Goal: Check status: Check status

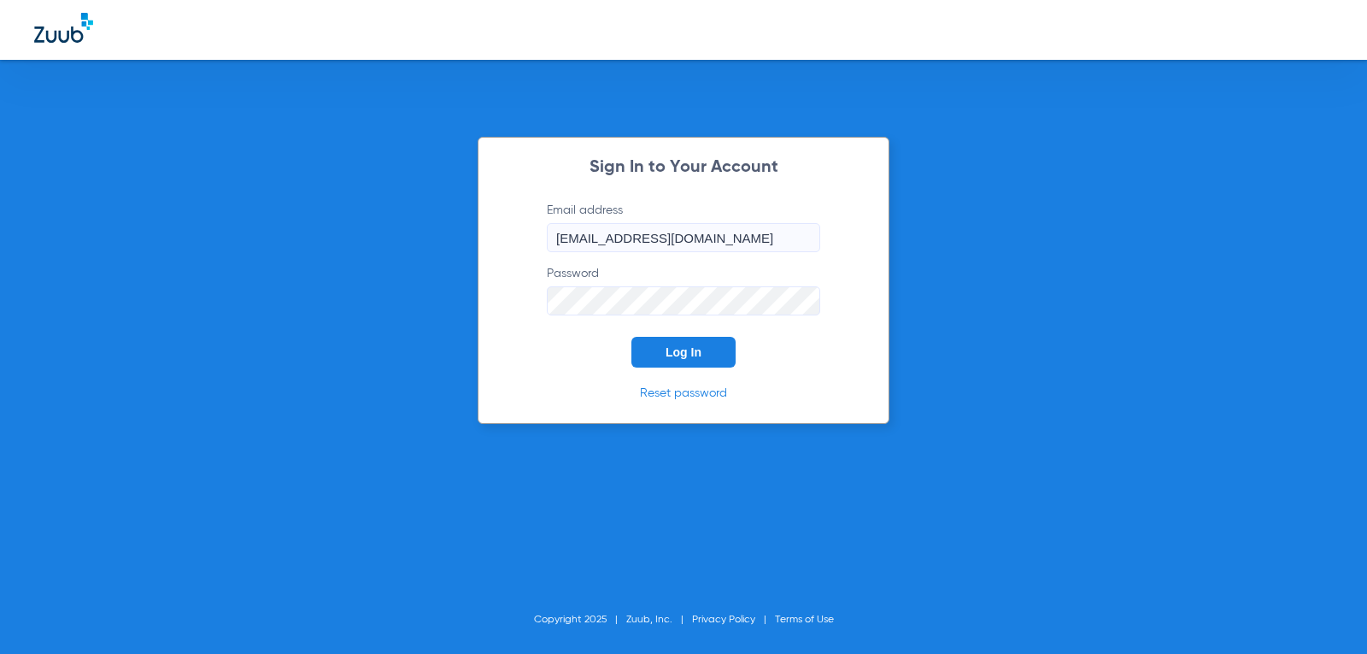
click at [643, 351] on button "Log In" at bounding box center [683, 352] width 104 height 31
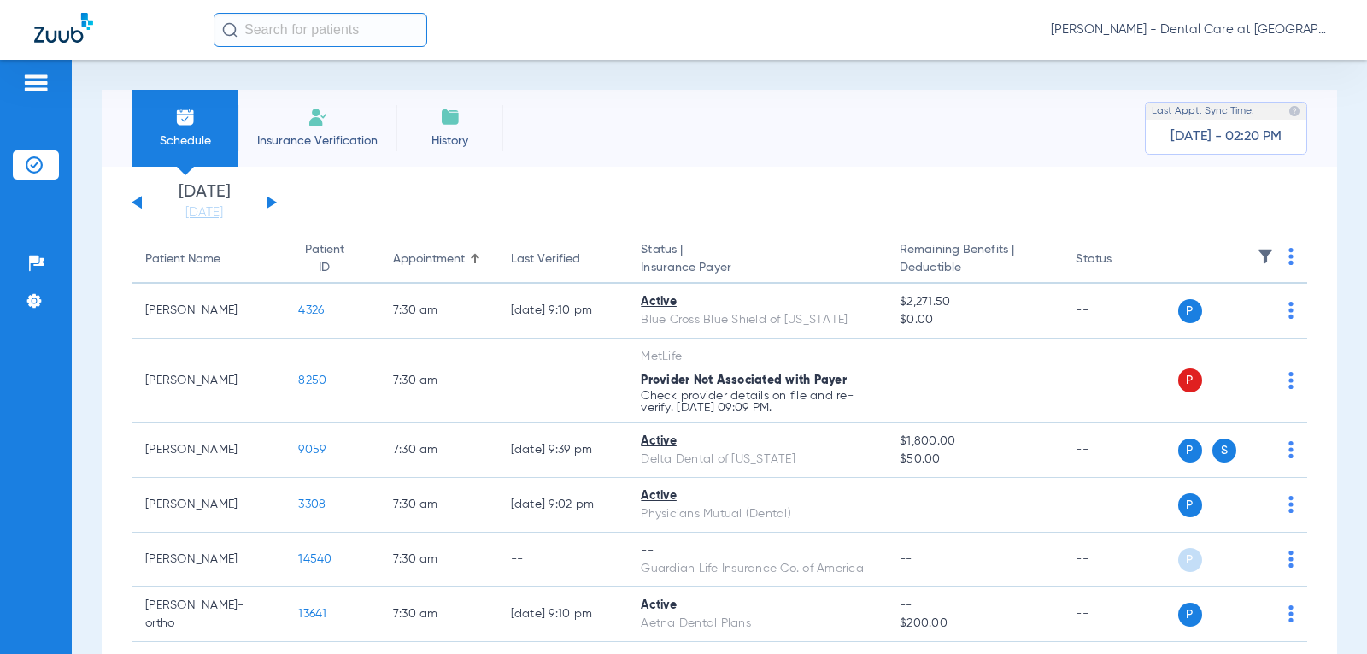
click at [270, 201] on button at bounding box center [272, 202] width 10 height 13
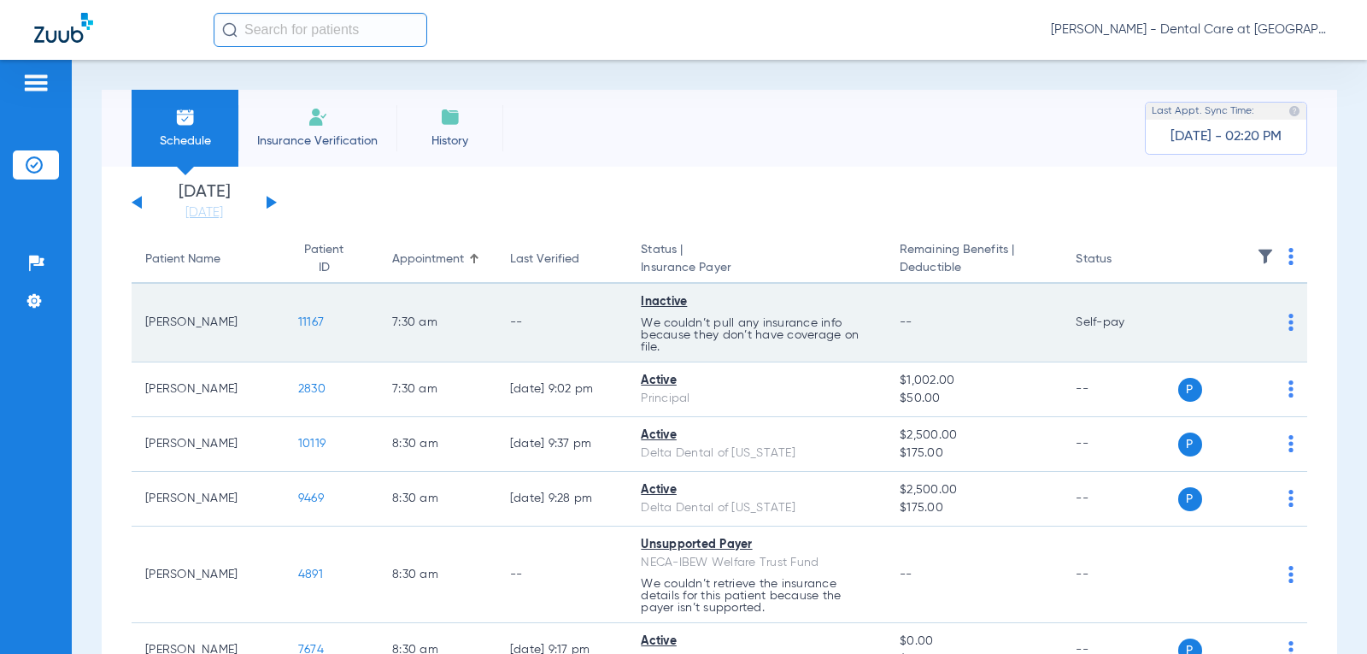
click at [426, 291] on td "7:30 AM" at bounding box center [437, 323] width 118 height 79
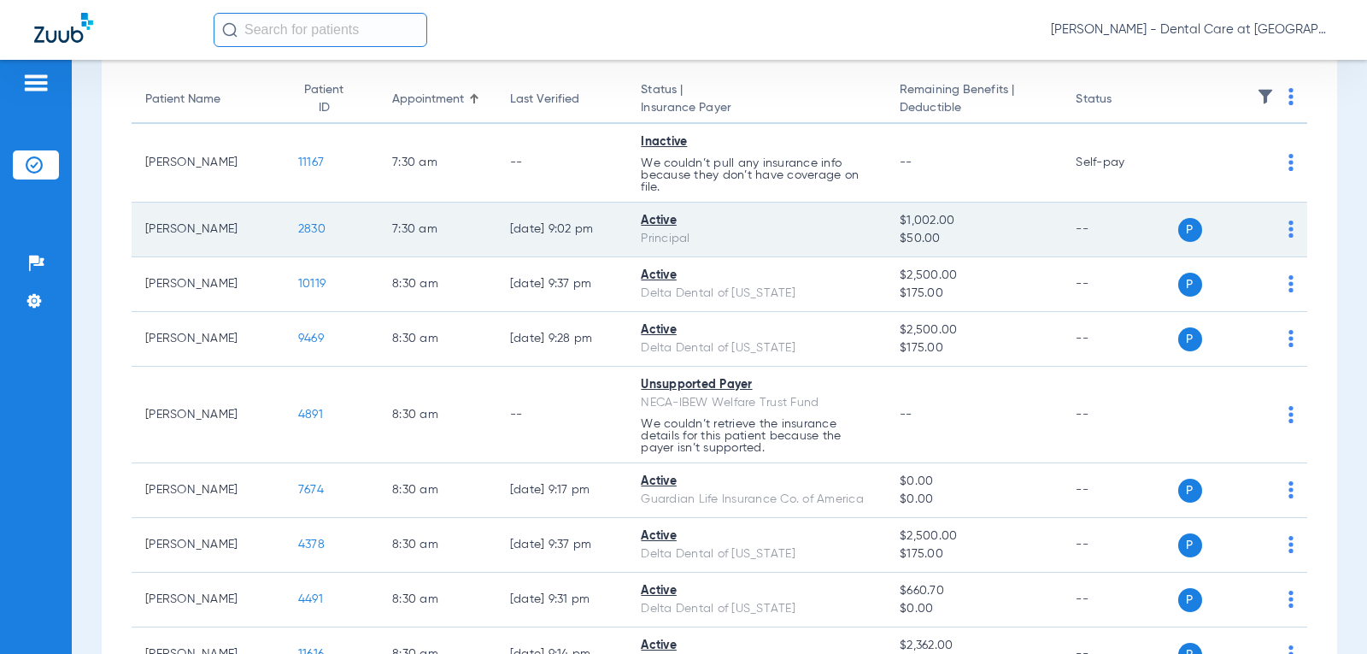
scroll to position [171, 0]
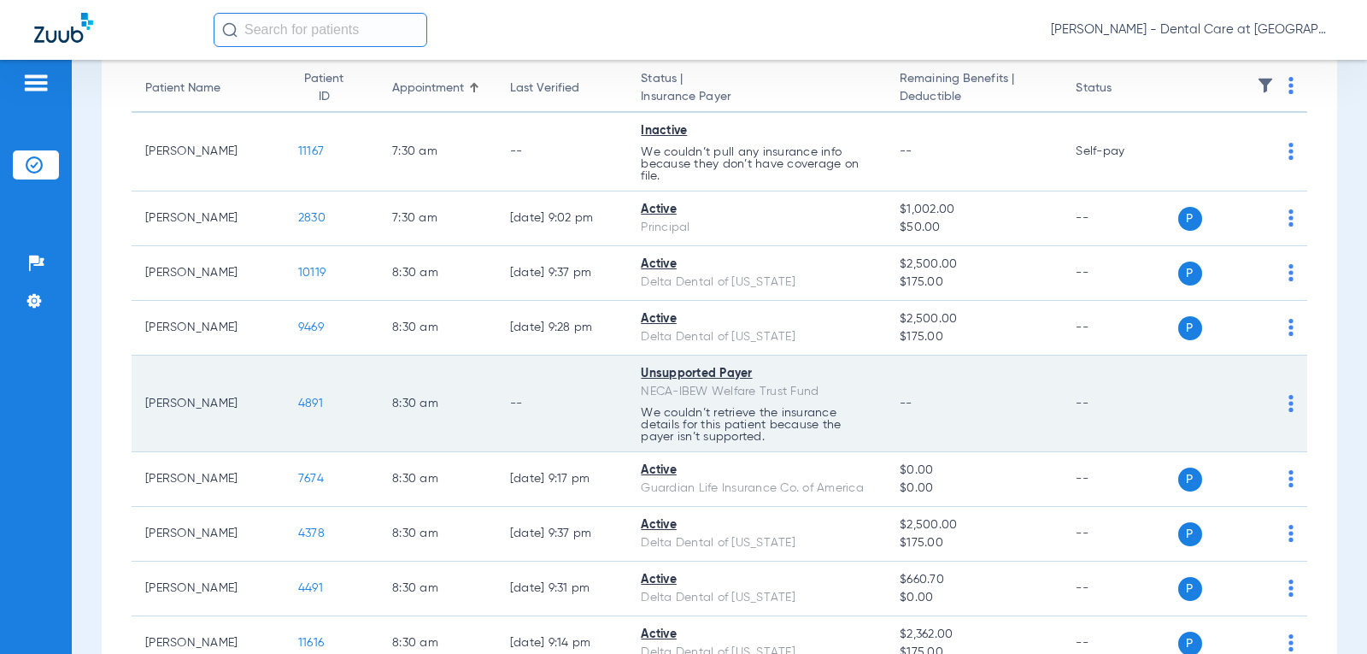
click at [561, 384] on td "--" at bounding box center [562, 403] width 132 height 97
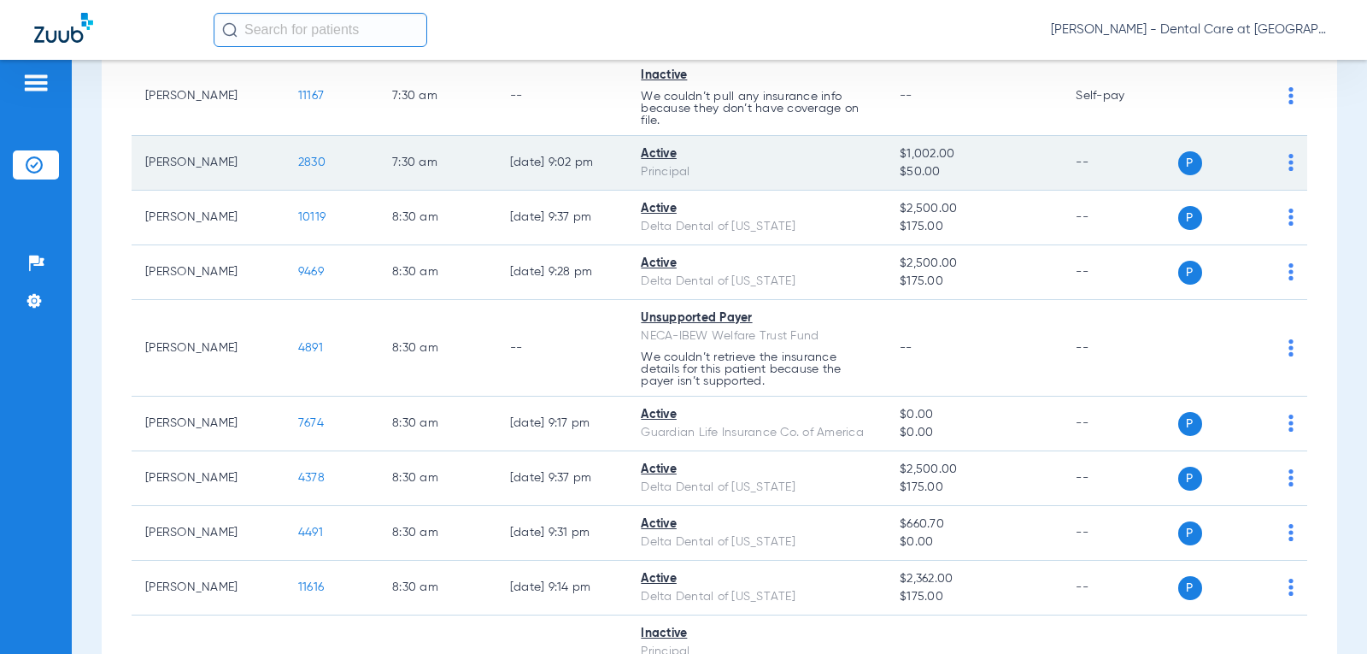
scroll to position [0, 0]
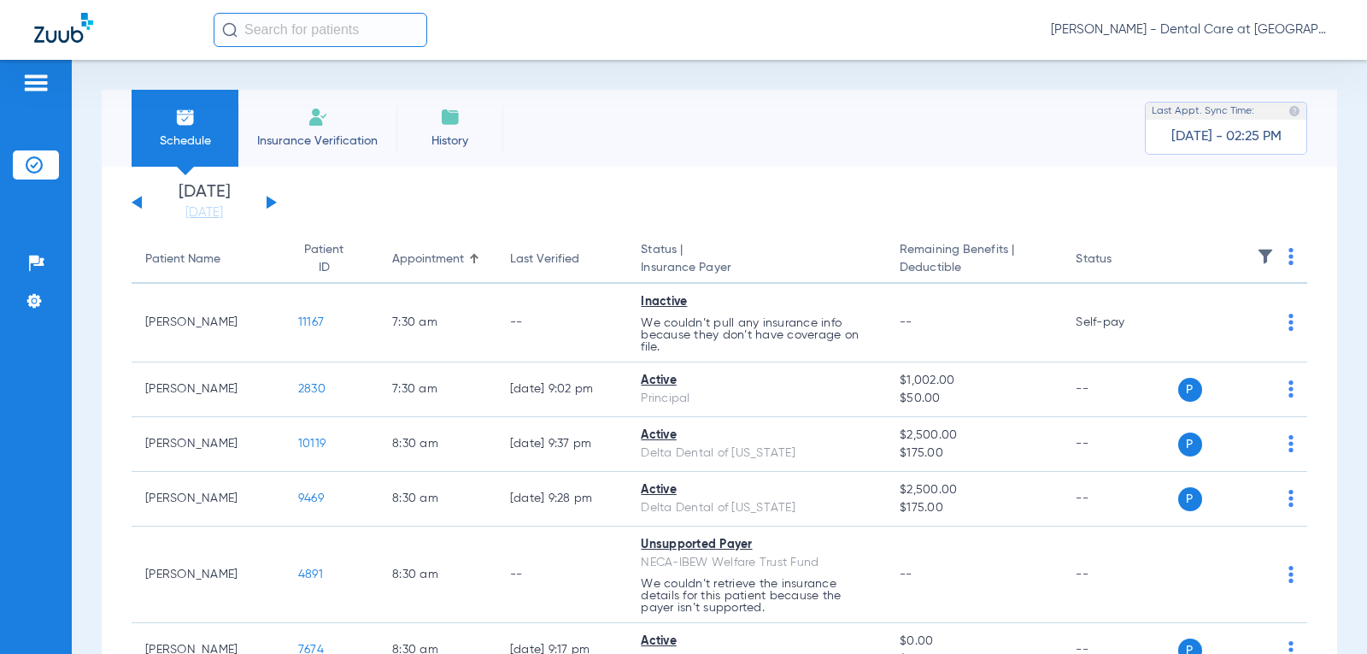
click at [276, 201] on div "[DATE] [DATE] [DATE] [DATE] [DATE] [DATE] [DATE] [DATE] [DATE] [DATE] [DATE] [D…" at bounding box center [204, 203] width 145 height 38
click at [272, 202] on button at bounding box center [272, 202] width 10 height 13
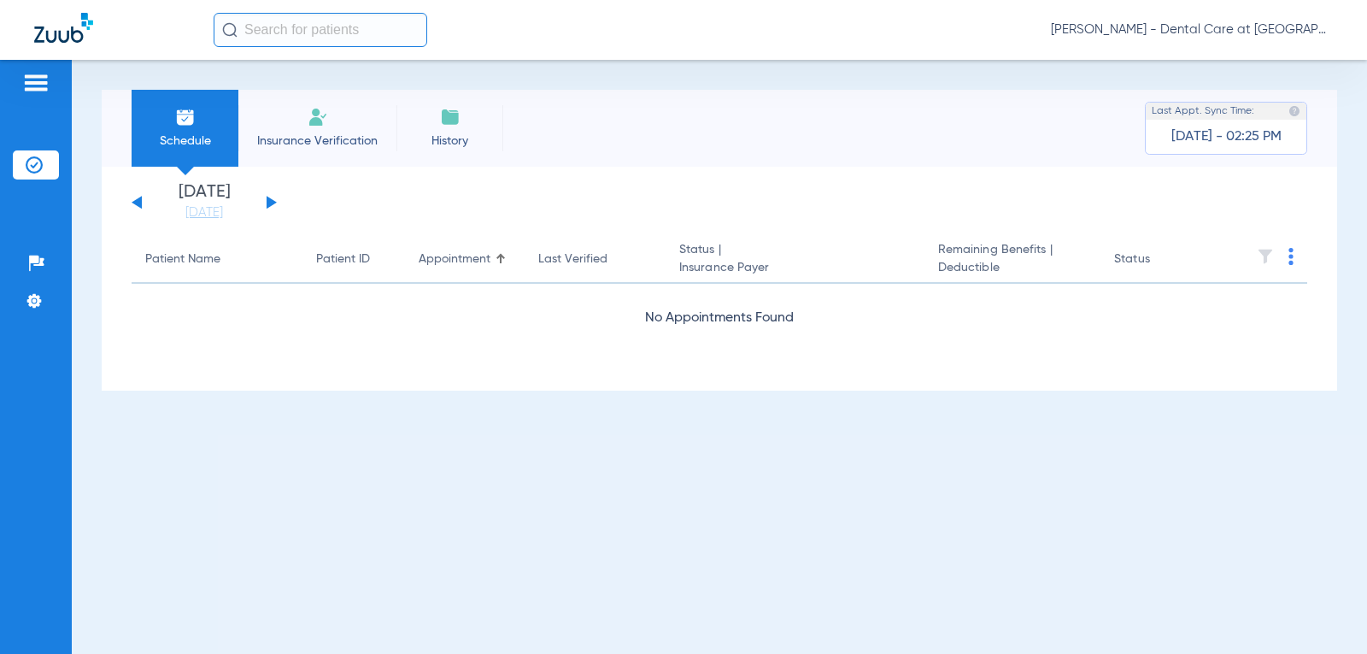
click at [276, 203] on div "[DATE] [DATE] [DATE] [DATE] [DATE] [DATE] [DATE] [DATE] [DATE] [DATE] [DATE] [D…" at bounding box center [204, 203] width 145 height 38
click at [271, 203] on button at bounding box center [272, 202] width 10 height 13
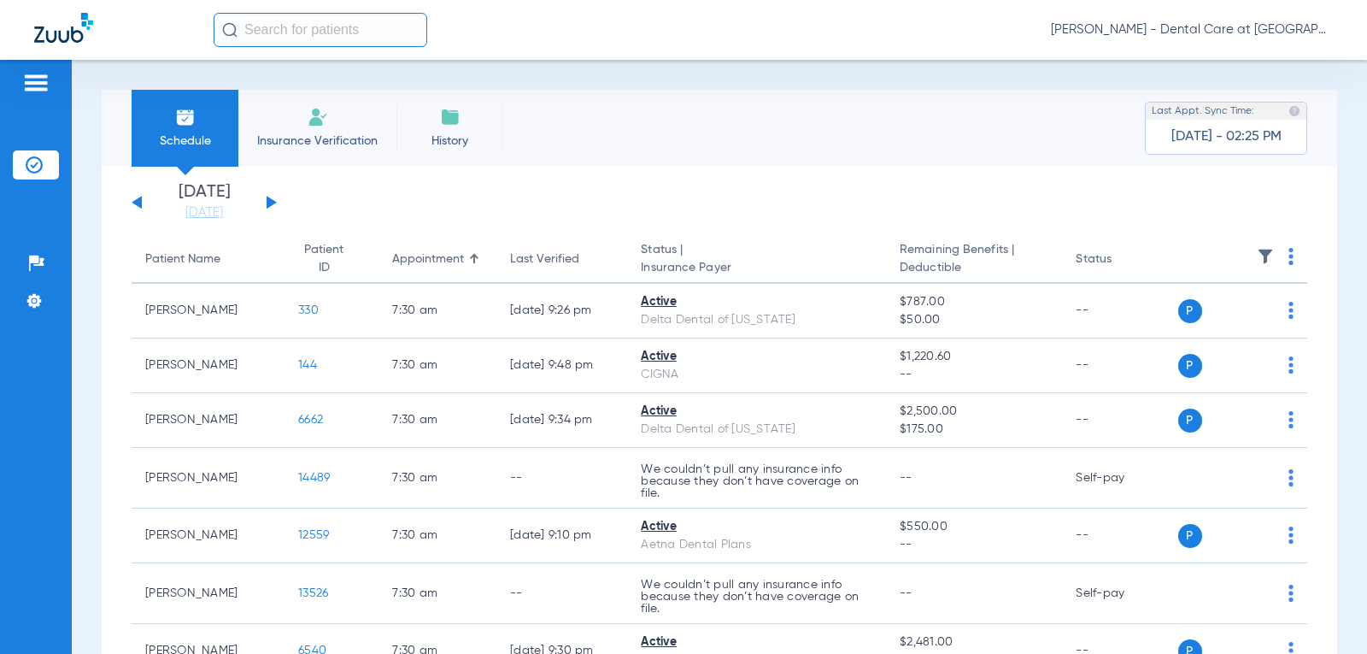
click at [659, 254] on th "Status | Insurance Payer" at bounding box center [756, 260] width 259 height 48
click at [271, 197] on div "[DATE] [DATE] [DATE] [DATE] [DATE] [DATE] [DATE] [DATE] [DATE] [DATE] [DATE] [D…" at bounding box center [204, 203] width 145 height 38
click at [273, 202] on button at bounding box center [272, 202] width 10 height 13
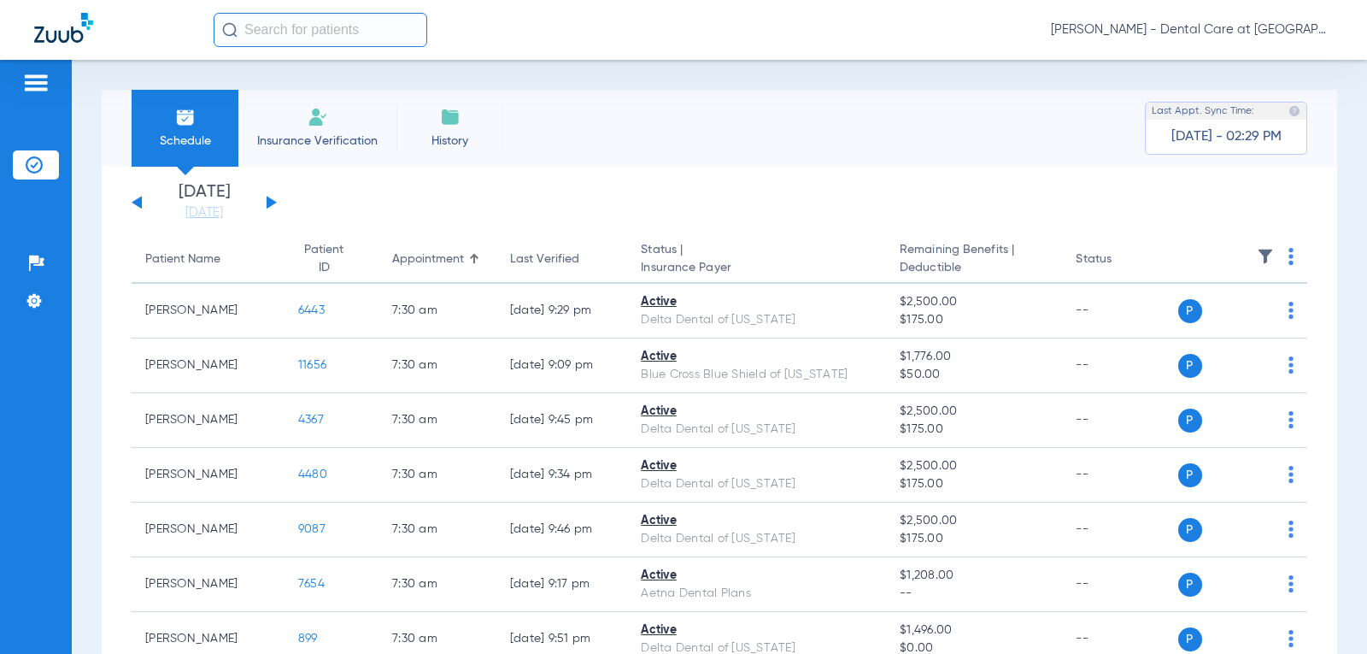
click at [269, 205] on button at bounding box center [272, 202] width 10 height 13
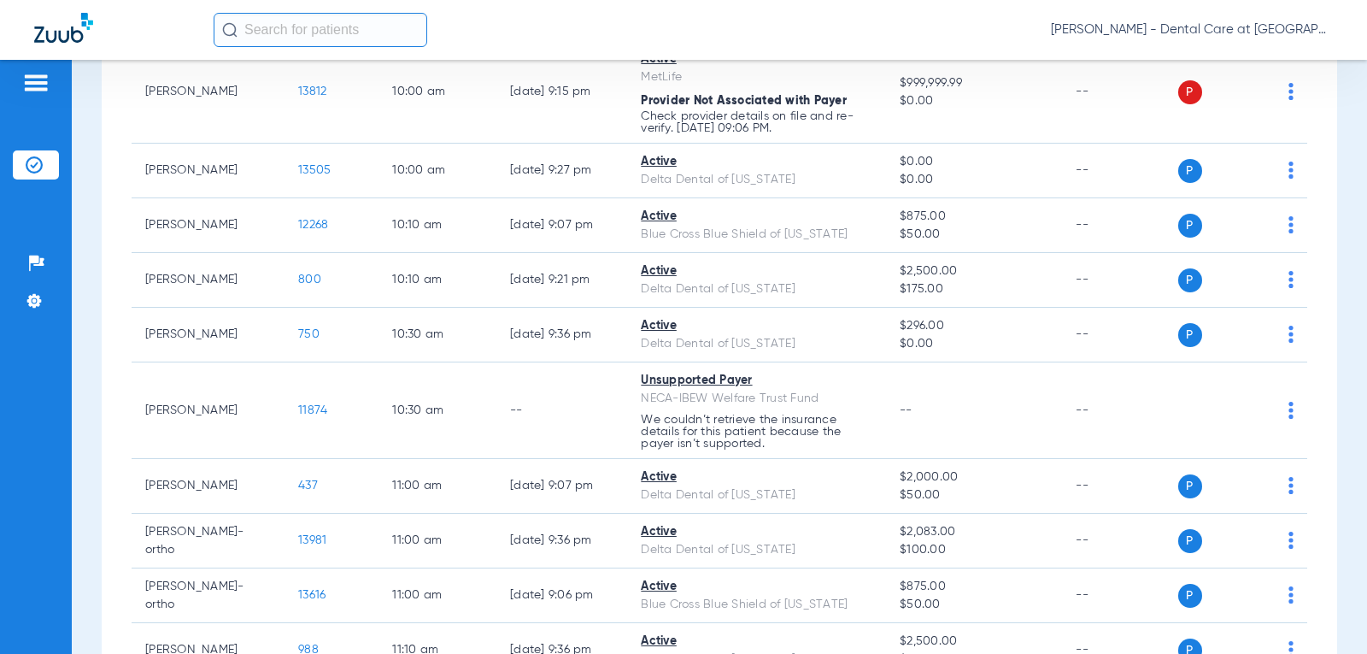
scroll to position [1452, 0]
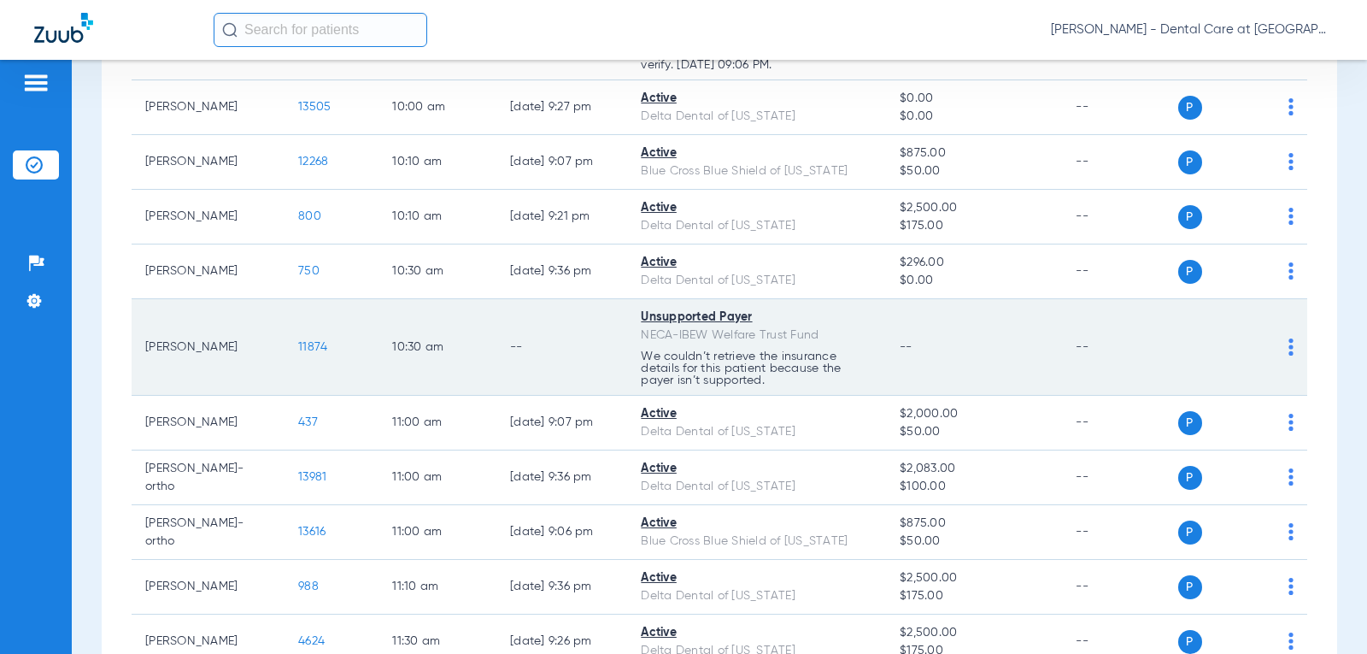
click at [1288, 351] on img at bounding box center [1290, 346] width 5 height 17
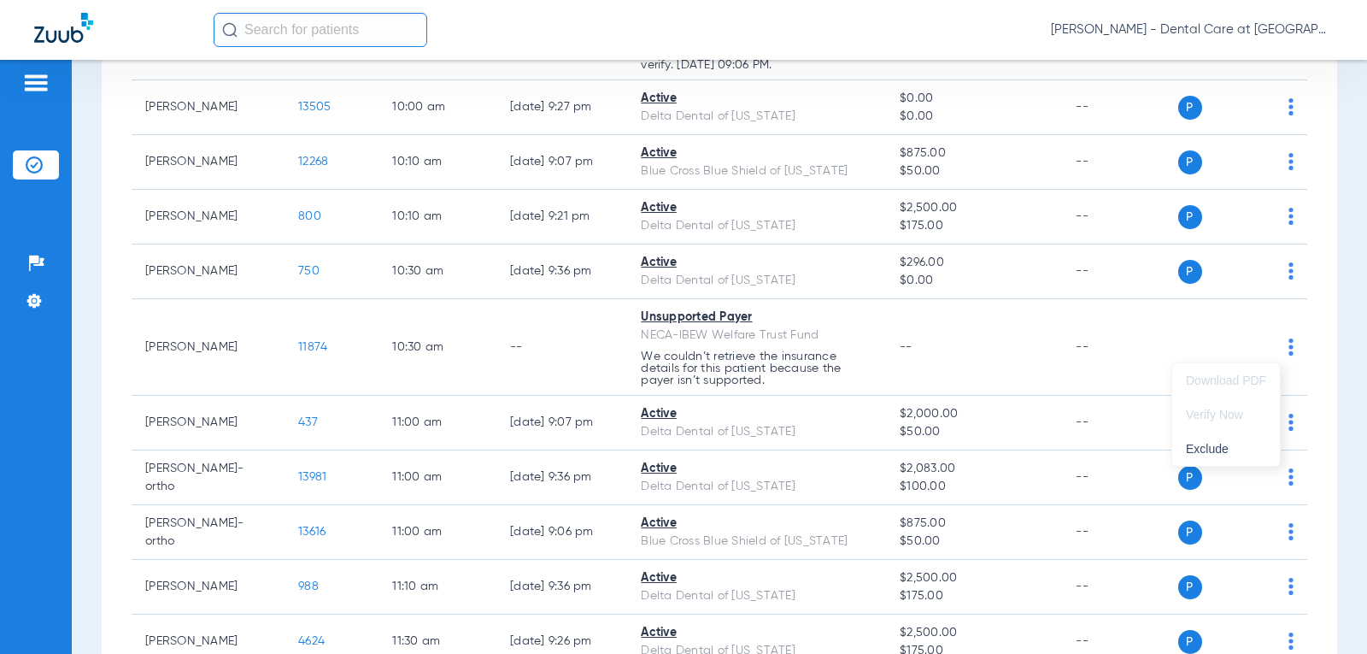
click at [889, 354] on div at bounding box center [683, 327] width 1367 height 654
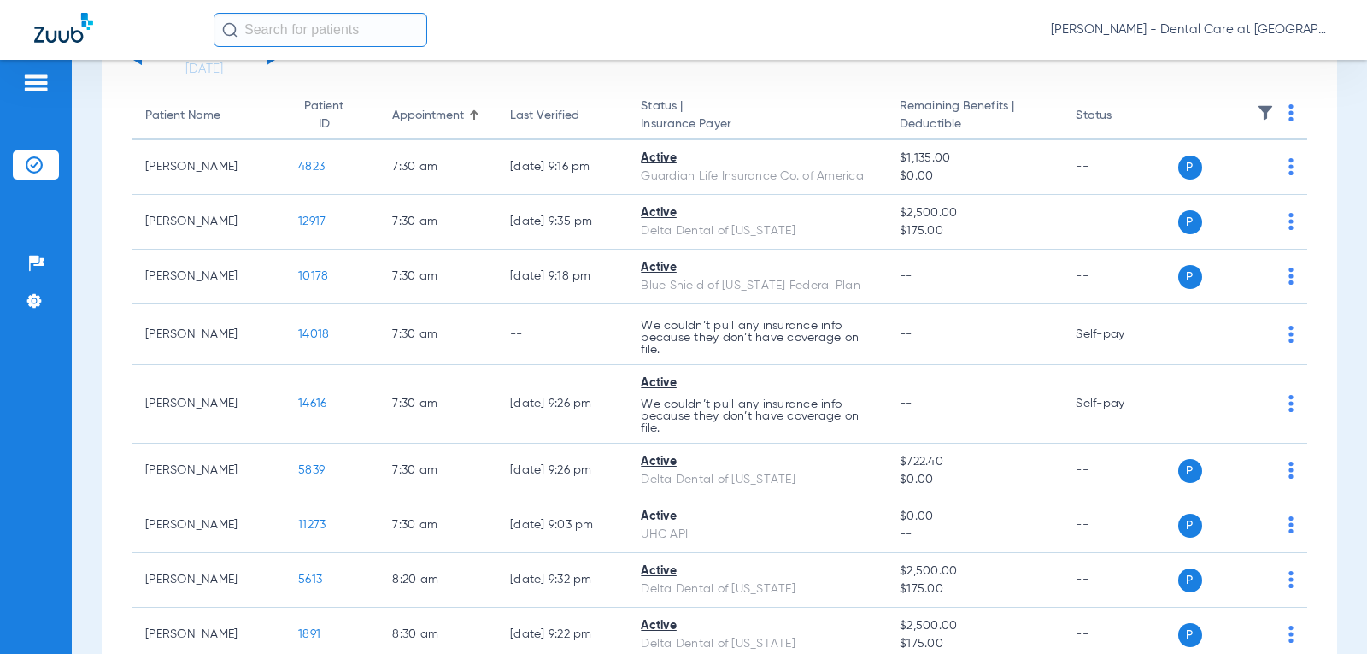
scroll to position [0, 0]
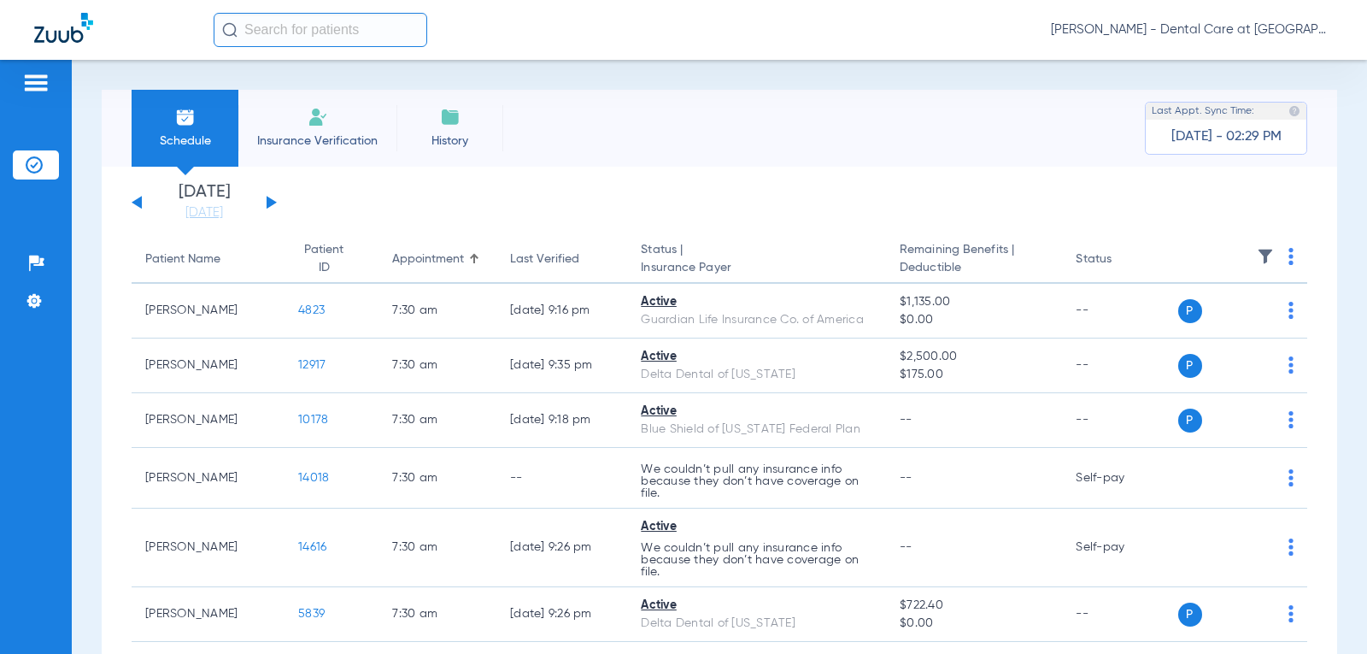
click at [138, 202] on button at bounding box center [137, 202] width 10 height 13
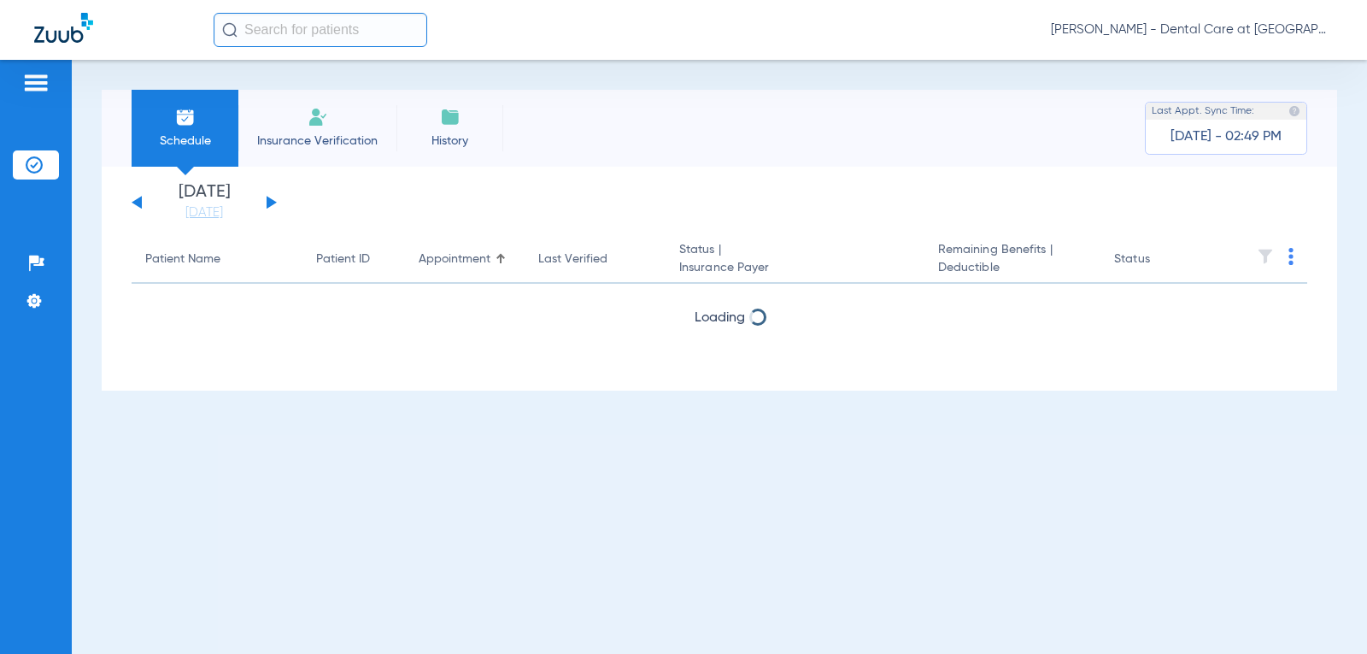
click at [138, 202] on button at bounding box center [137, 202] width 10 height 13
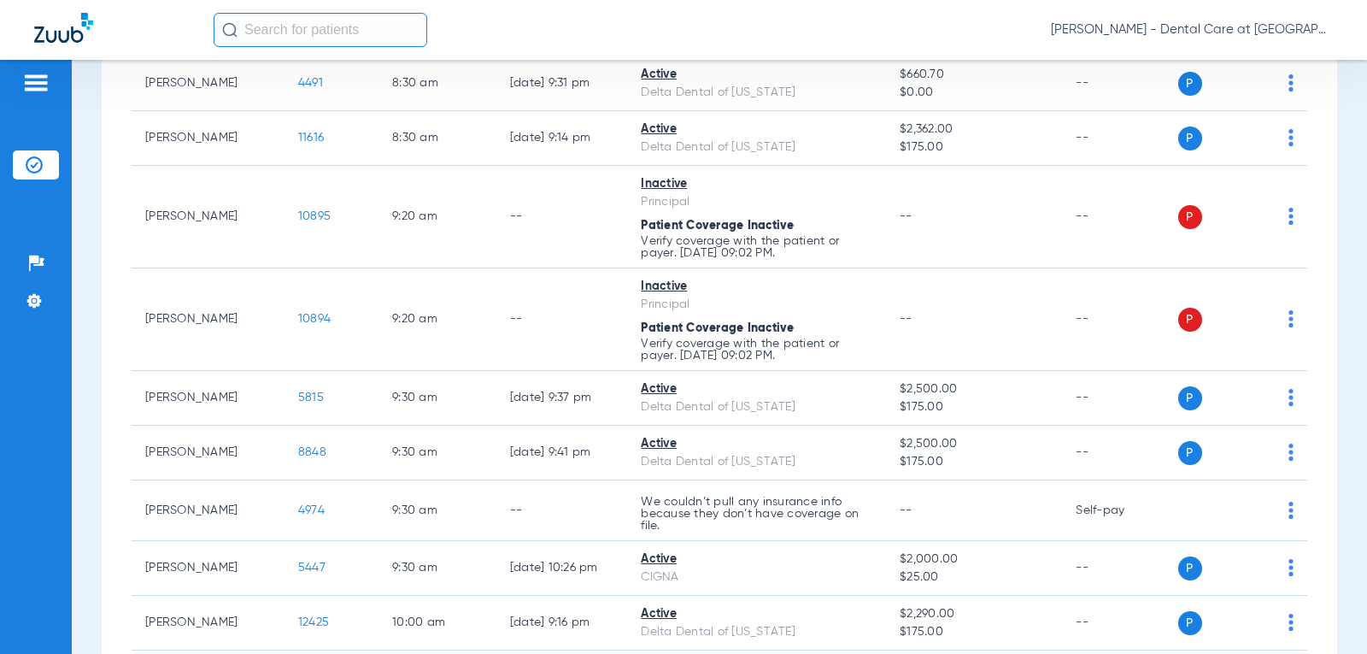
scroll to position [683, 0]
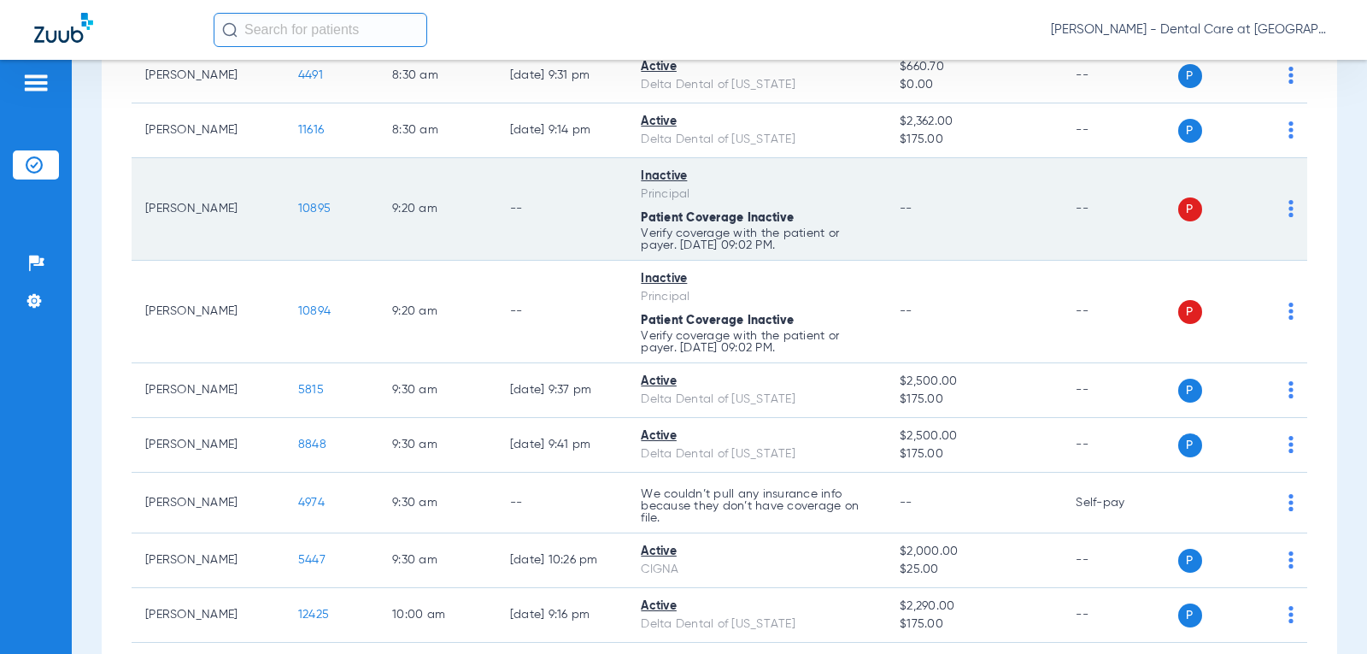
click at [542, 205] on td "--" at bounding box center [562, 209] width 132 height 103
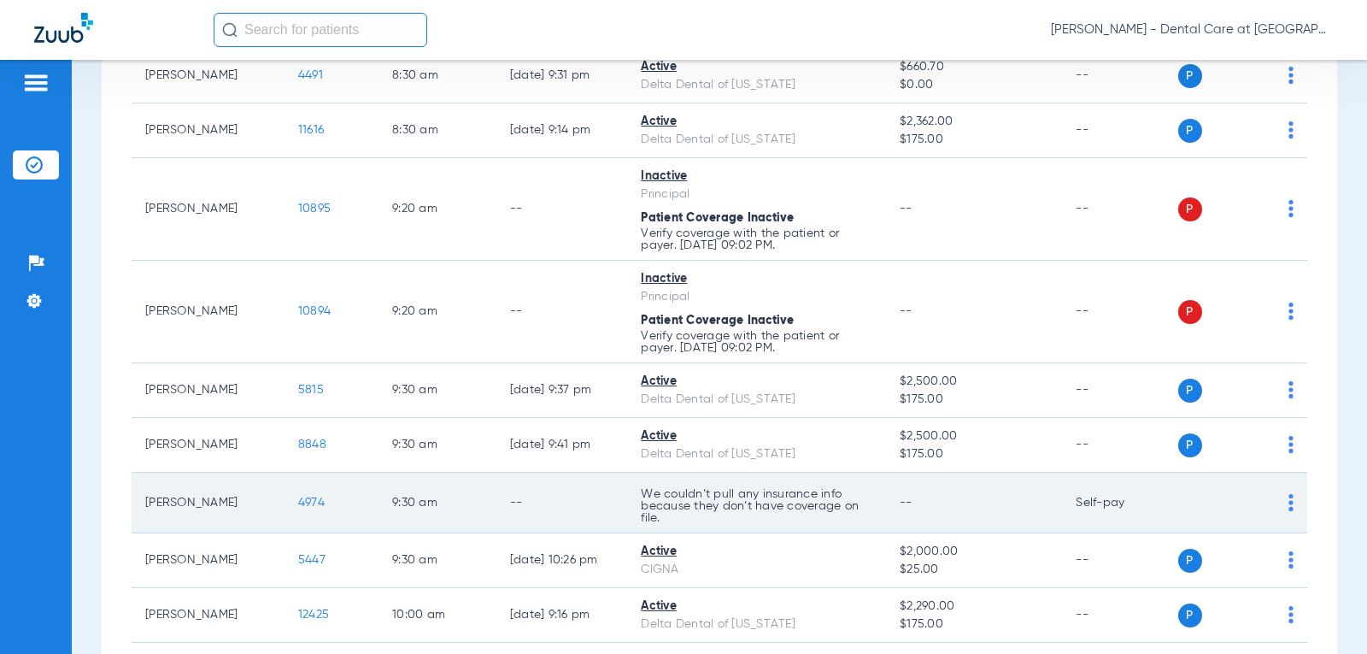
click at [753, 484] on td "We couldn’t pull any insurance info because they don’t have coverage on file." at bounding box center [756, 502] width 259 height 61
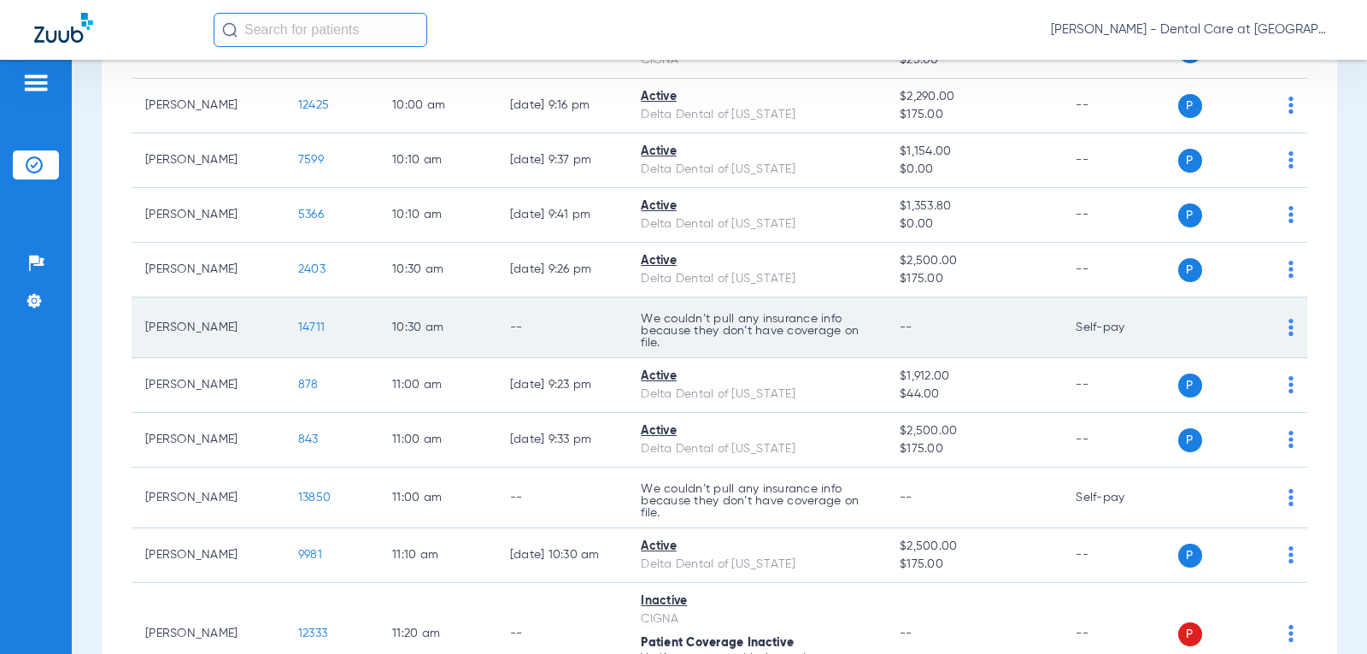
scroll to position [1196, 0]
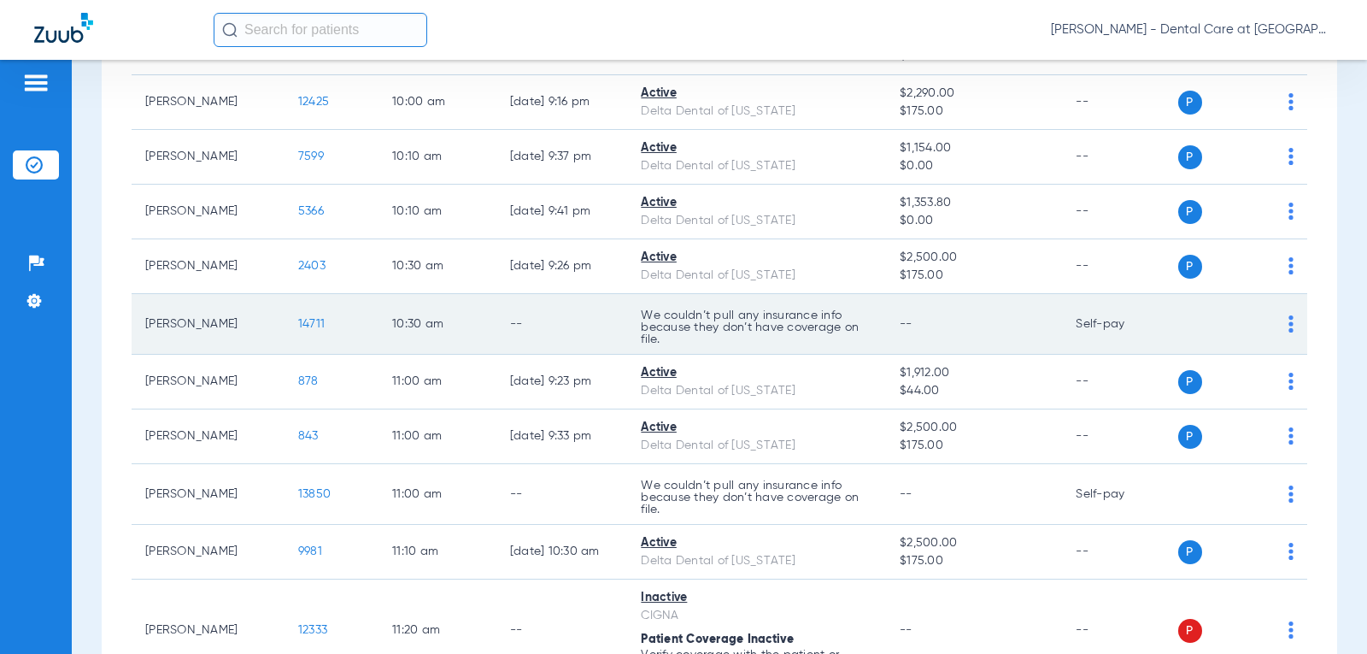
click at [496, 332] on td "--" at bounding box center [562, 324] width 132 height 61
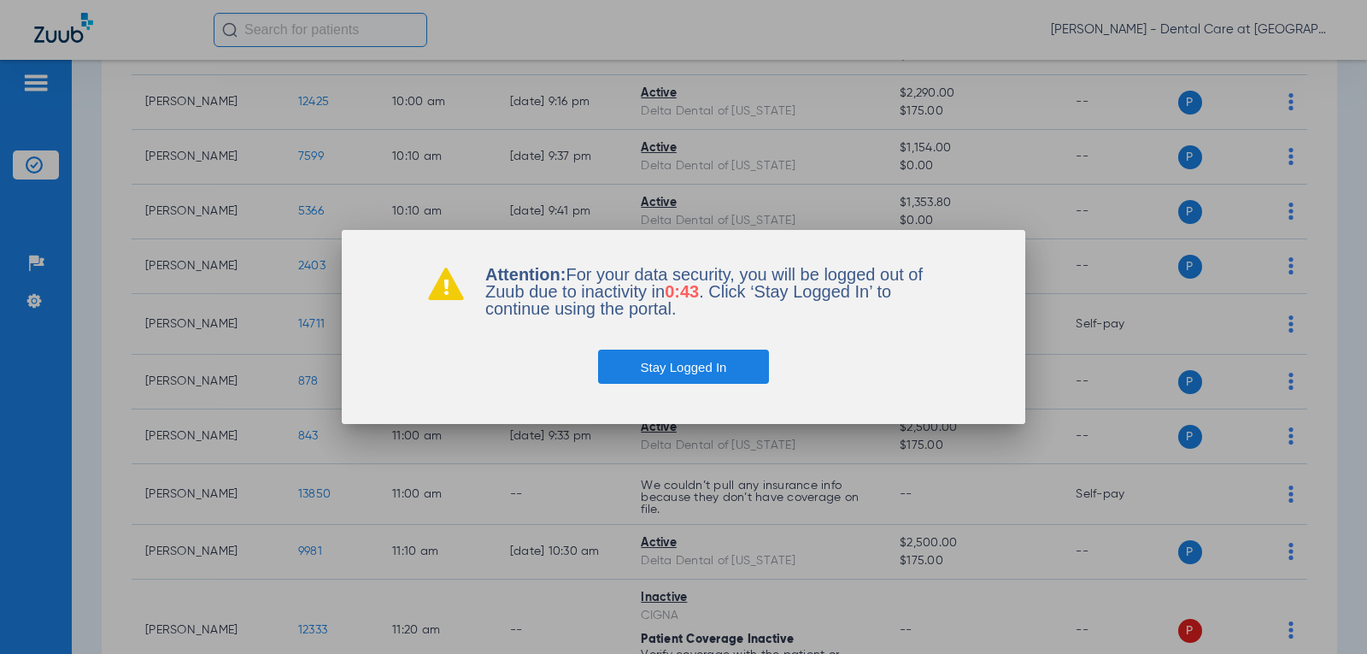
click at [724, 357] on button "Stay Logged In" at bounding box center [684, 366] width 172 height 34
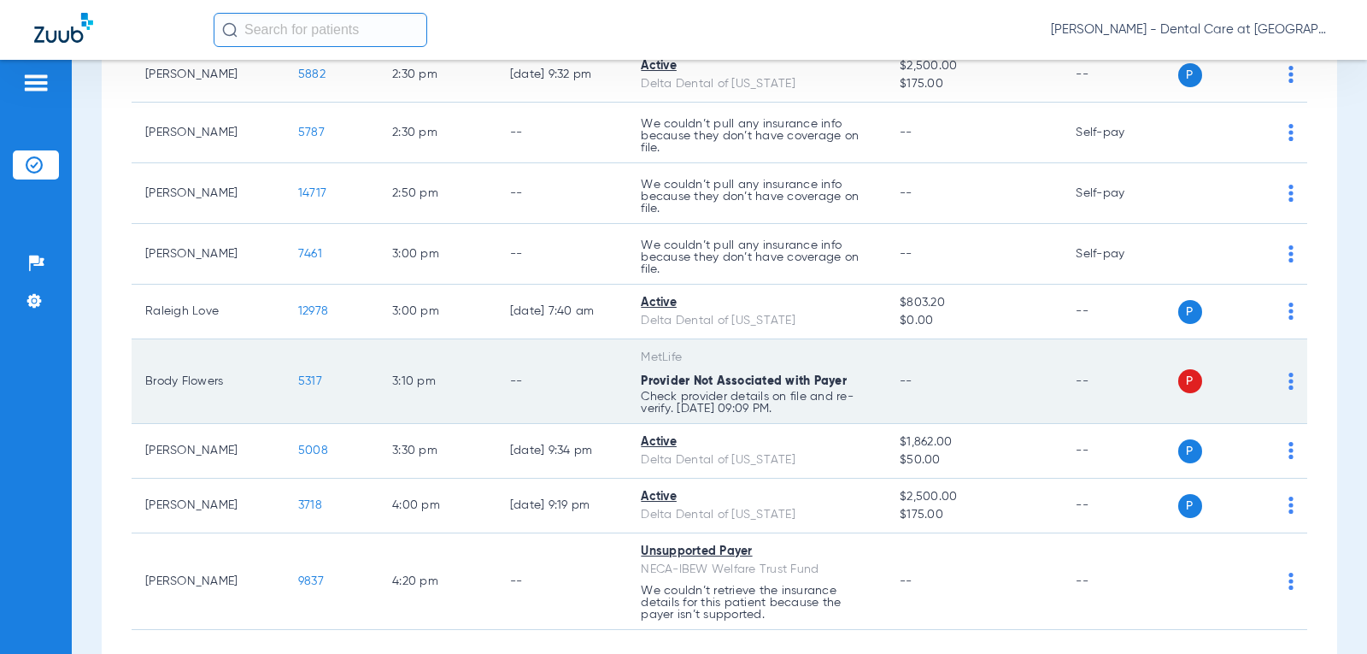
scroll to position [2618, 0]
